Goal: Task Accomplishment & Management: Use online tool/utility

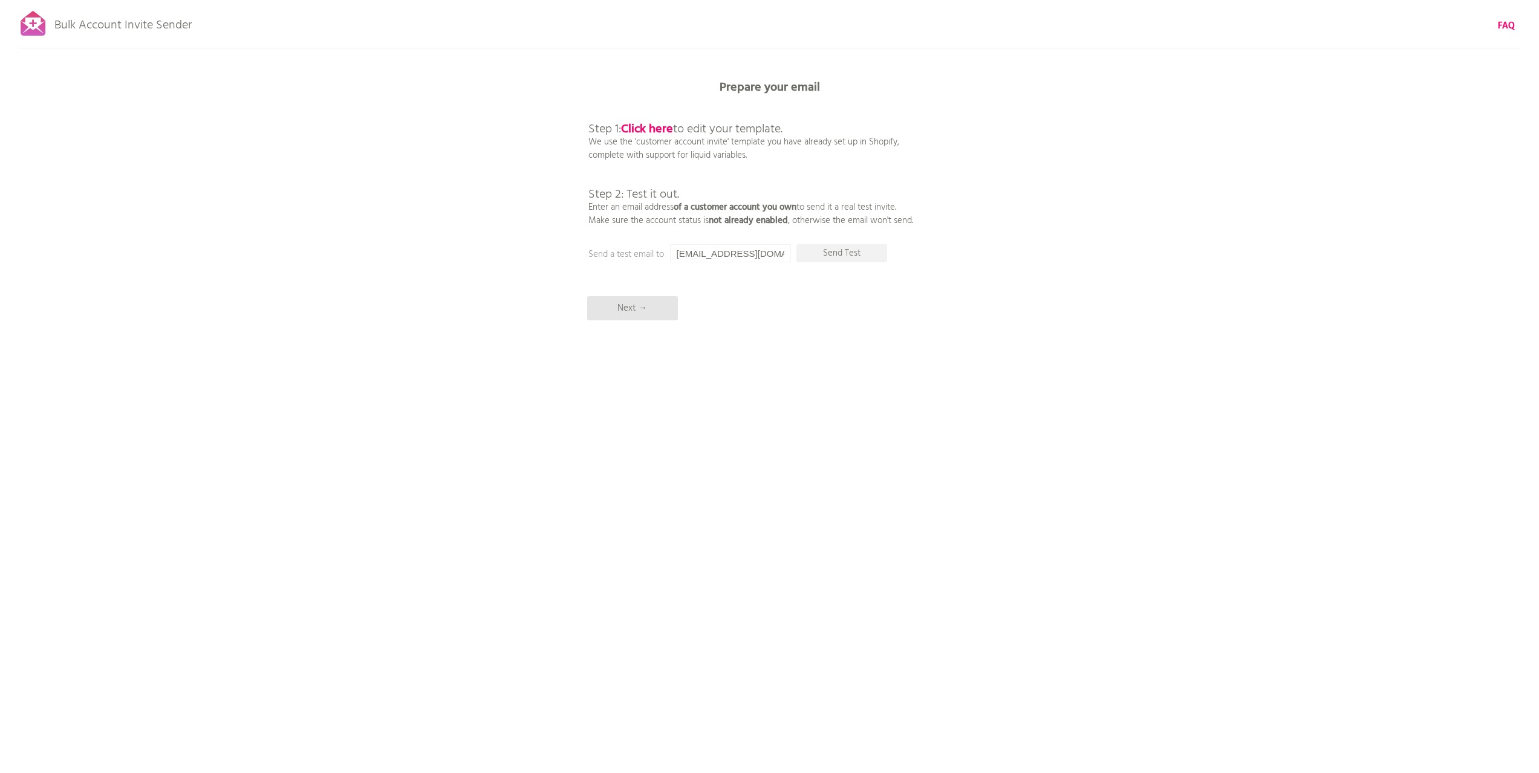
click at [747, 67] on div "Bulk Account Invite Sender FAQ Synced all customers! Pause sending (This can ta…" at bounding box center [769, 211] width 1539 height 423
drag, startPoint x: 782, startPoint y: 139, endPoint x: 818, endPoint y: 139, distance: 36.3
click at [818, 139] on p "Step 1: Click here to edit your template. We use the 'customer account invite' …" at bounding box center [750, 162] width 325 height 131
click at [800, 148] on p "Step 1: Click here to edit your template. We use the 'customer account invite' …" at bounding box center [750, 162] width 325 height 131
click at [688, 206] on b "of a customer account you own" at bounding box center [735, 207] width 123 height 15
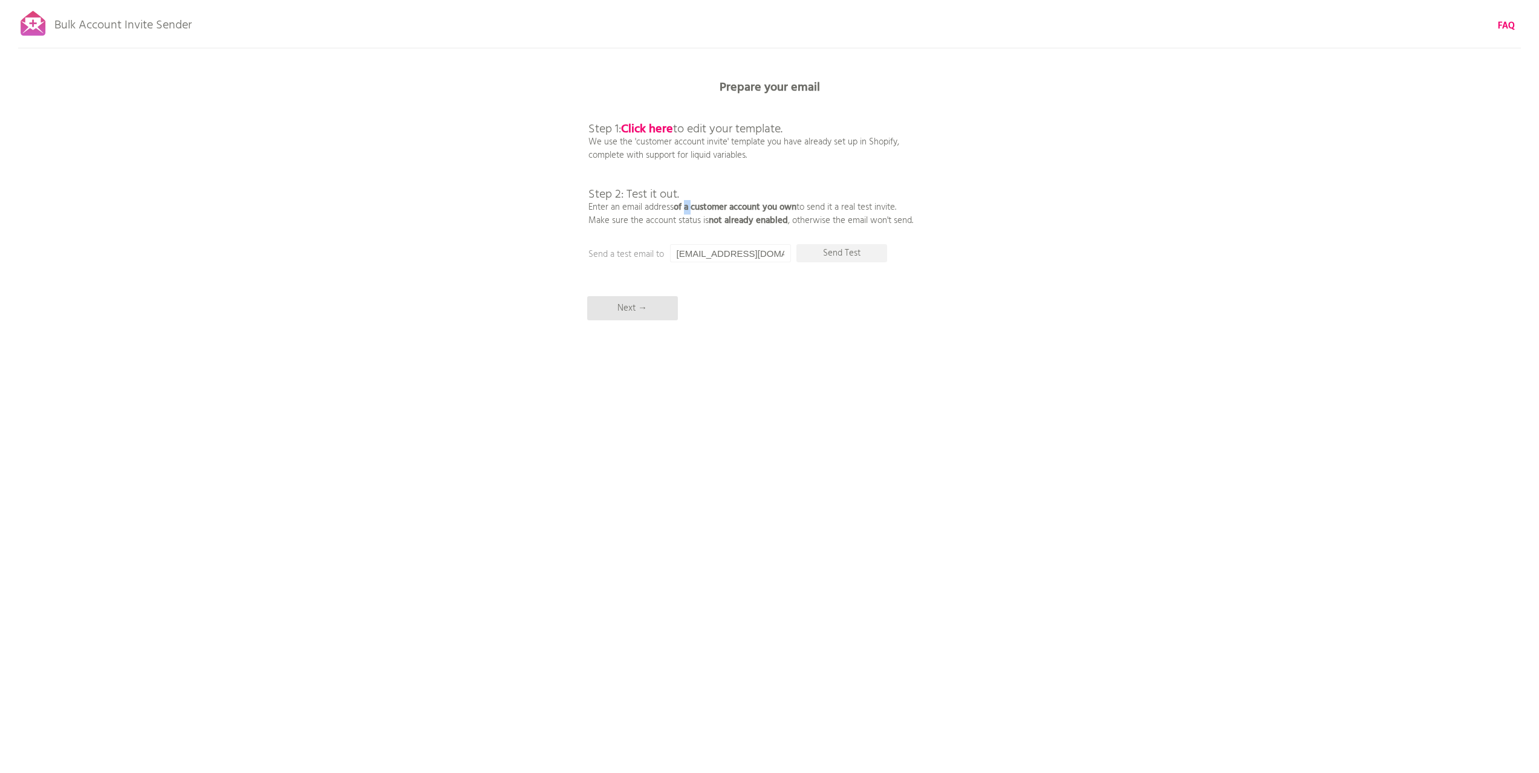
click at [688, 206] on b "of a customer account you own" at bounding box center [735, 207] width 123 height 15
click at [861, 211] on p "Step 1: Click here to edit your template. We use the 'customer account invite' …" at bounding box center [750, 162] width 325 height 131
click at [835, 256] on p "Send Test" at bounding box center [841, 253] width 91 height 18
